Goal: Obtain resource: Obtain resource

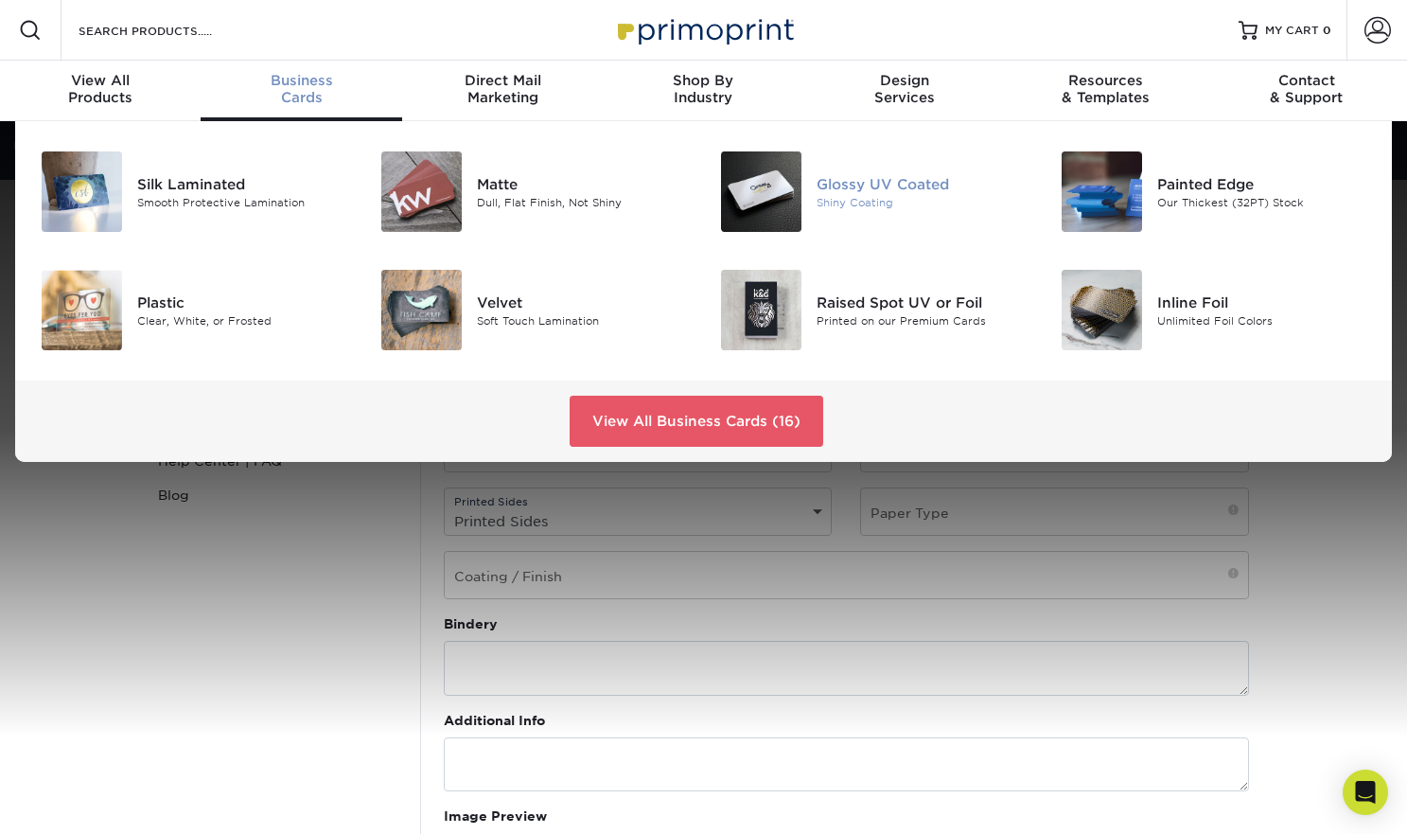
click at [746, 190] on img at bounding box center [761, 191] width 80 height 80
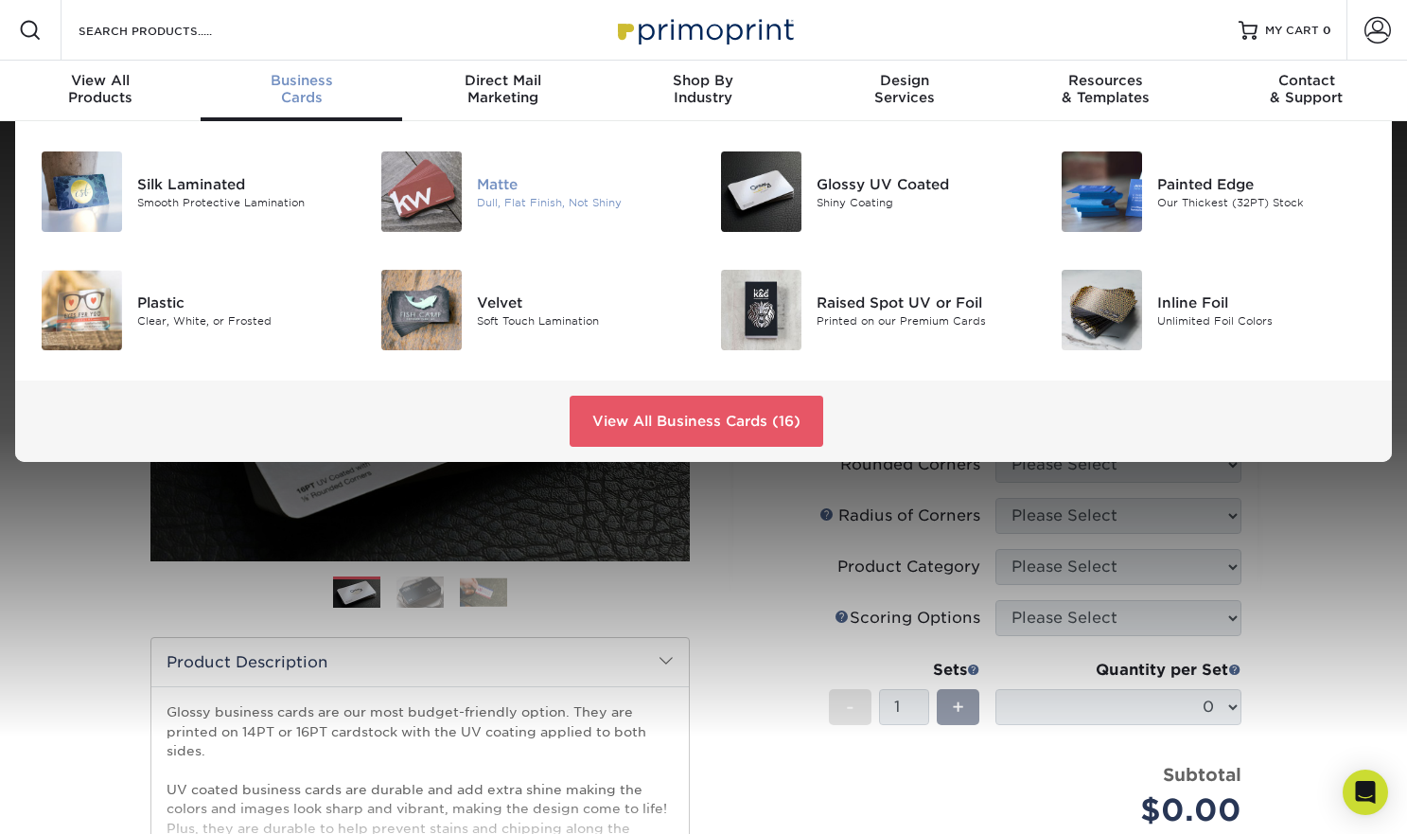
click at [537, 200] on div "Dull, Flat Finish, Not Shiny" at bounding box center [583, 202] width 213 height 16
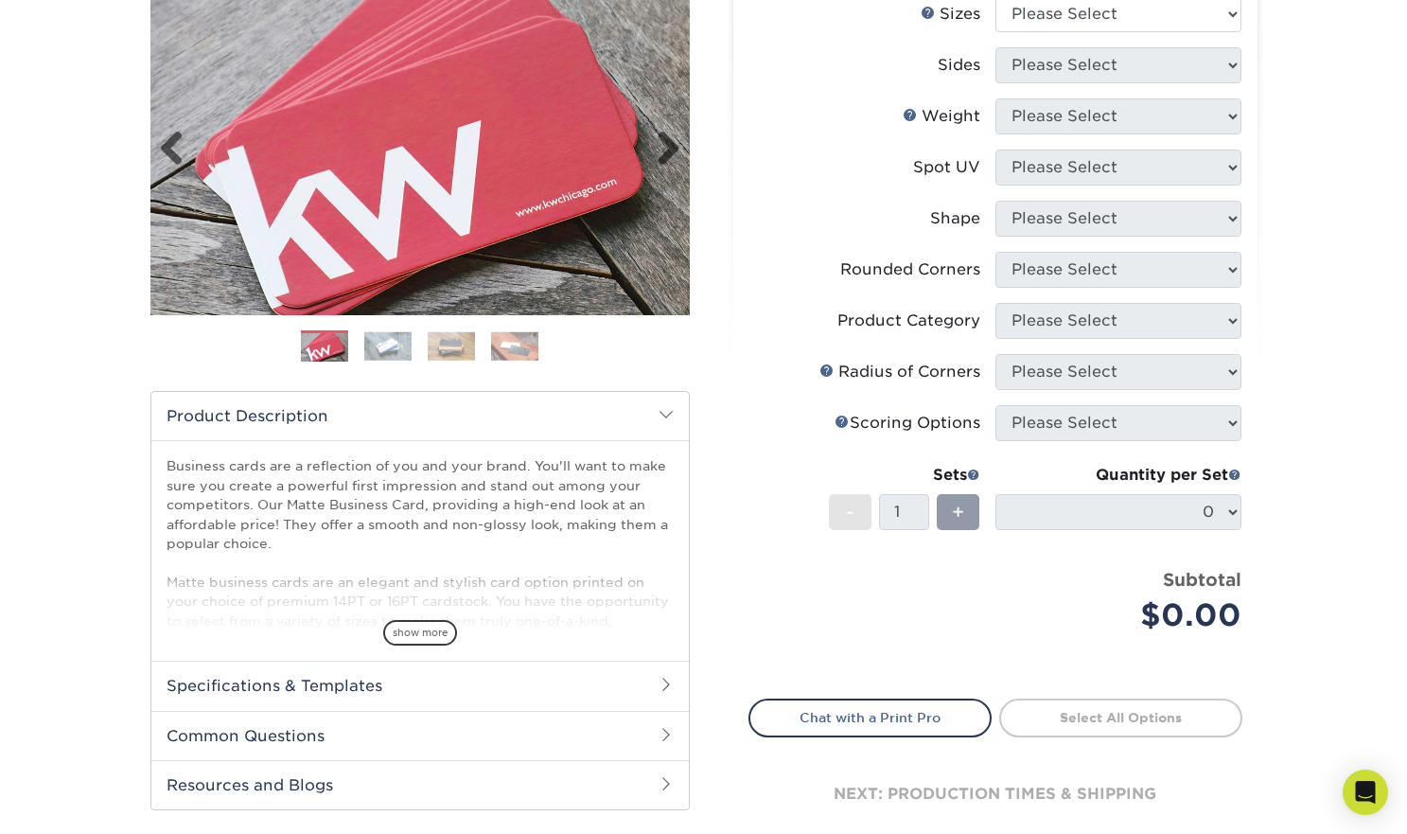
scroll to position [288, 0]
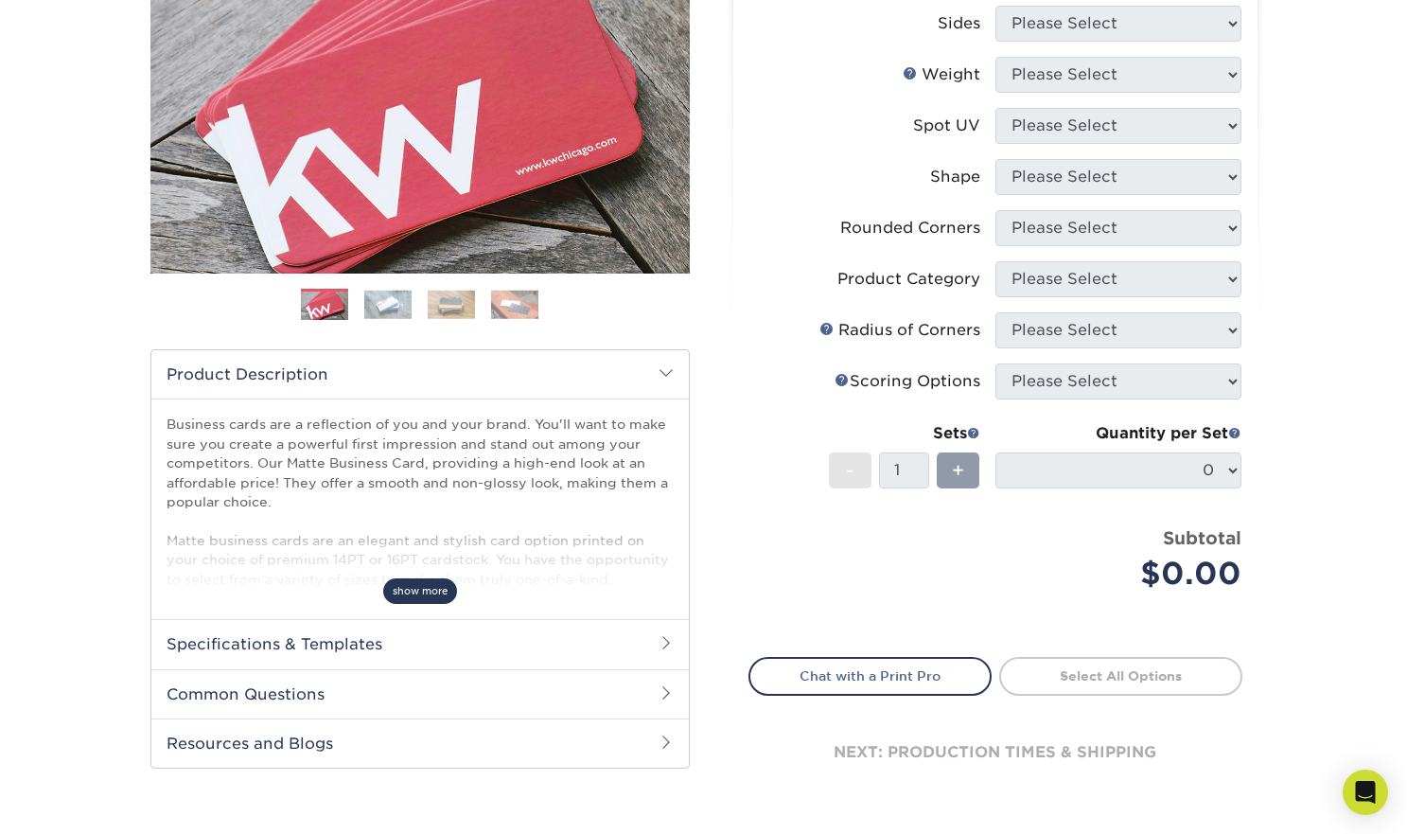
click at [410, 591] on span "show more" at bounding box center [420, 591] width 74 height 26
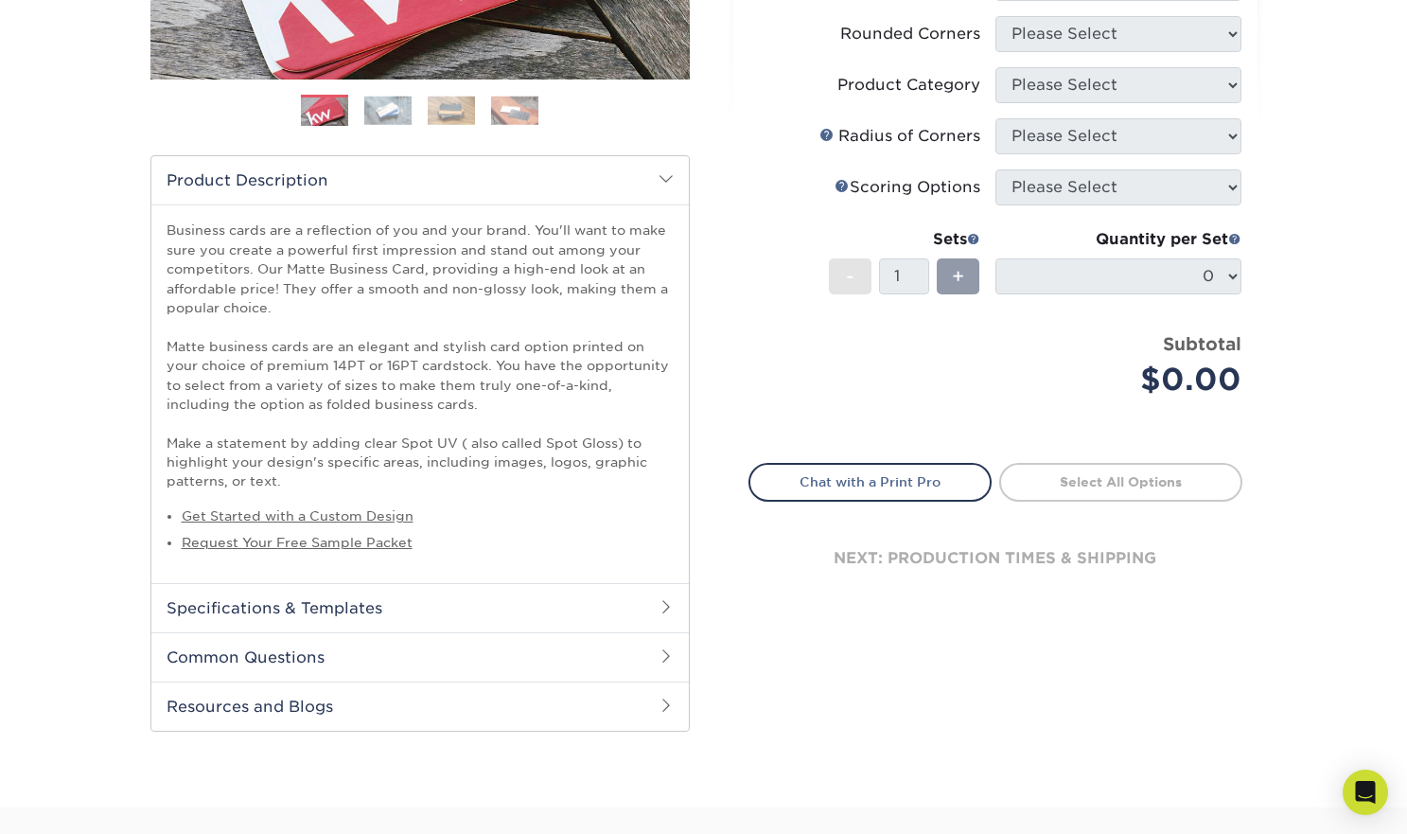
scroll to position [544, 0]
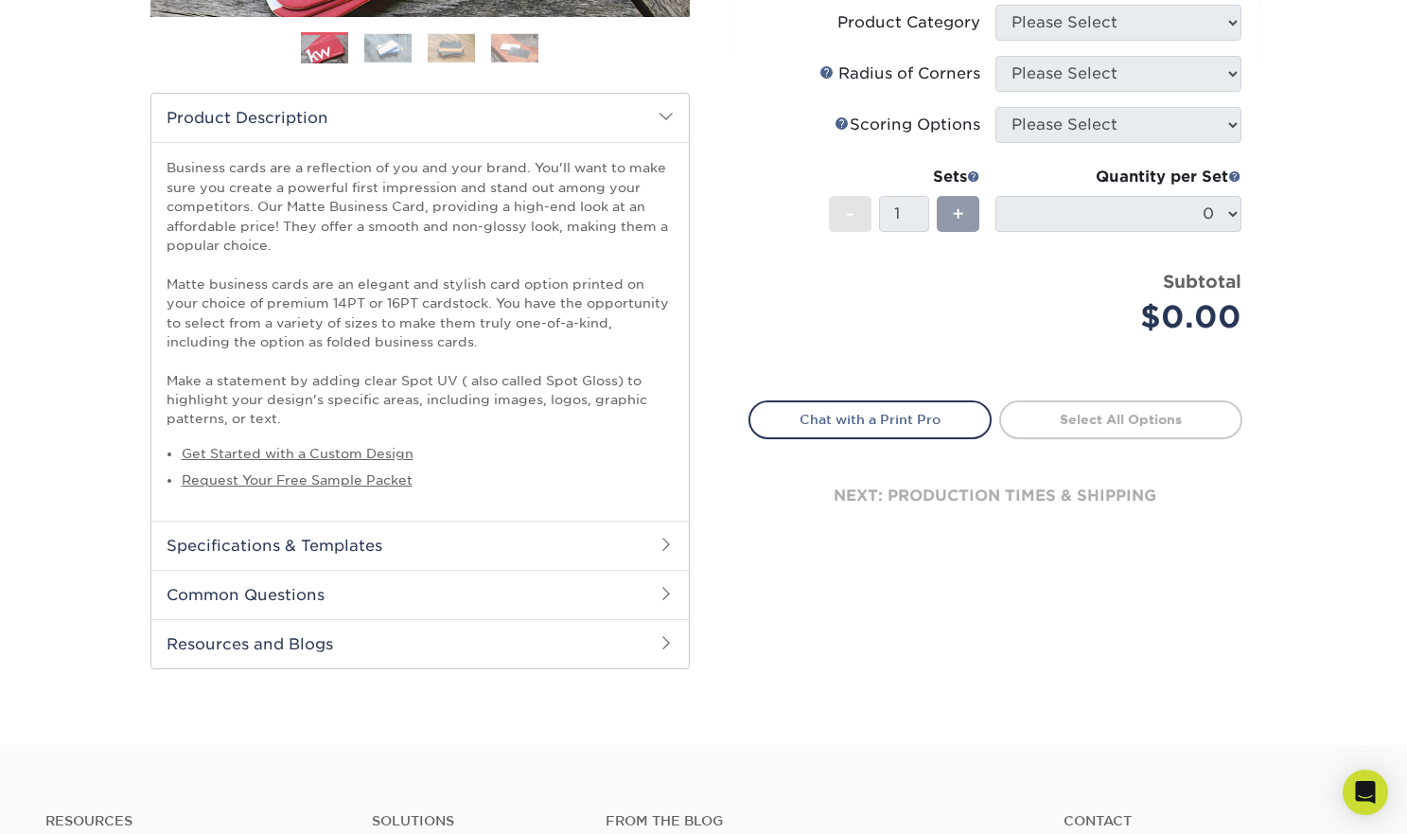
click at [445, 539] on h2 "Specifications & Templates" at bounding box center [420, 545] width 538 height 49
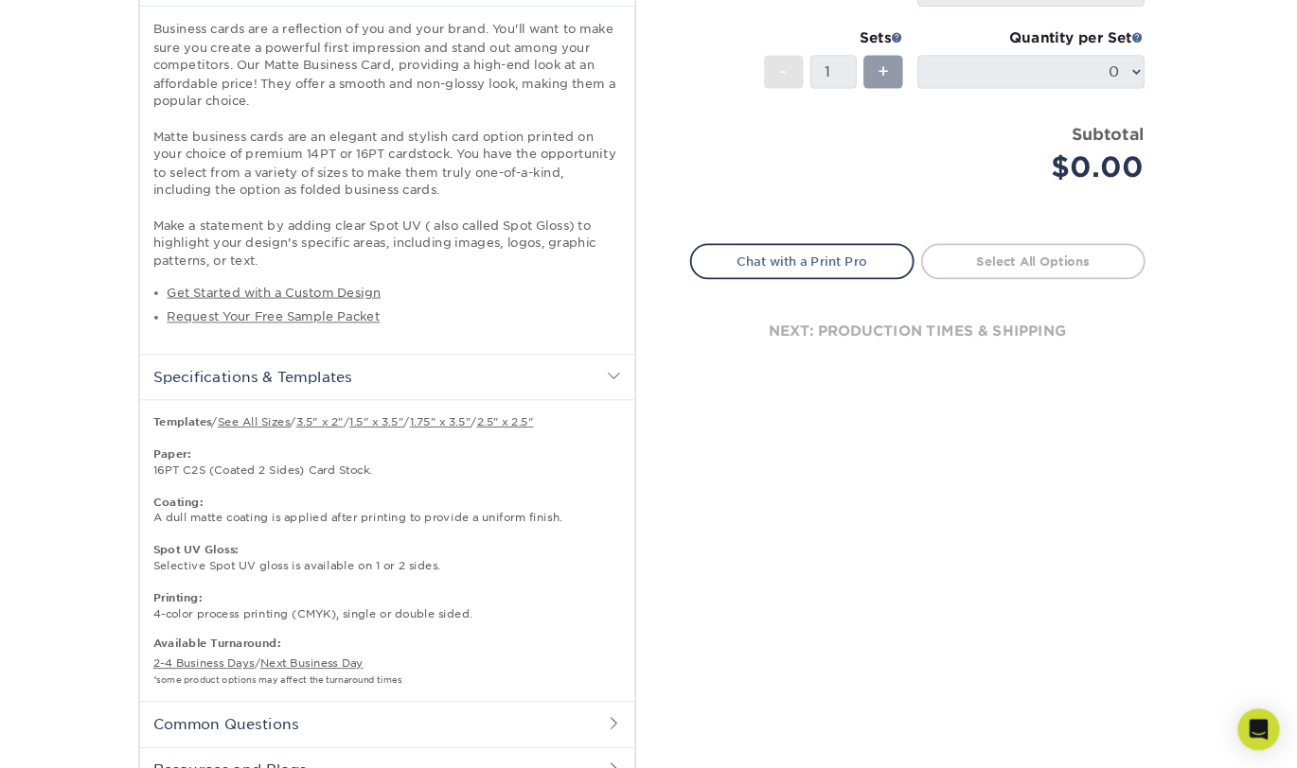
scroll to position [681, 0]
click at [371, 458] on link "3.5" x 2"" at bounding box center [347, 457] width 51 height 14
